Goal: Obtain resource: Obtain resource

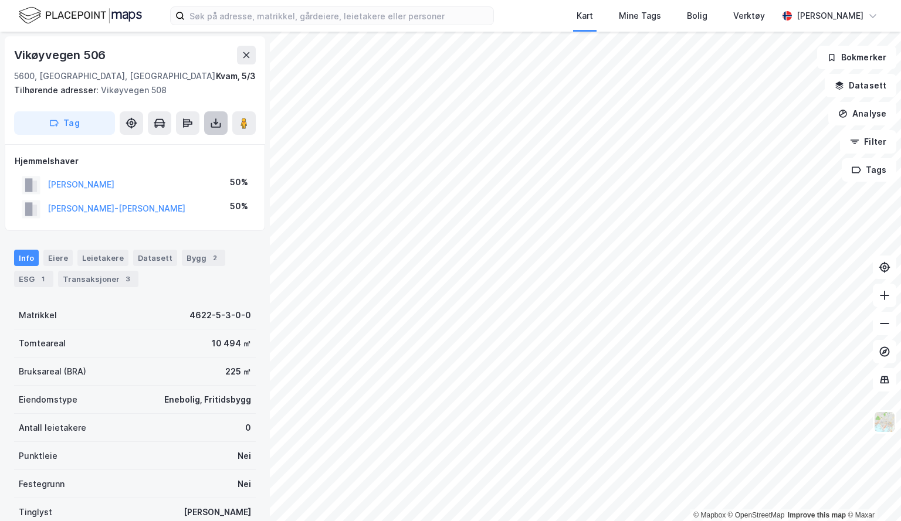
click at [210, 121] on icon at bounding box center [216, 123] width 12 height 12
click at [186, 143] on div "Last ned grunnbok" at bounding box center [158, 146] width 68 height 9
click at [248, 53] on icon at bounding box center [246, 55] width 6 height 6
